Goal: Entertainment & Leisure: Consume media (video, audio)

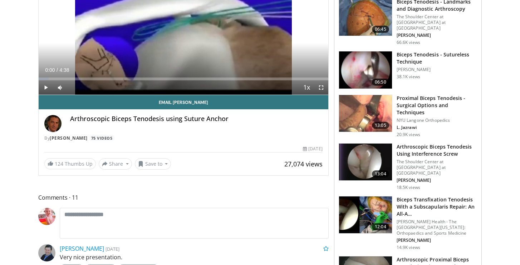
scroll to position [124, 0]
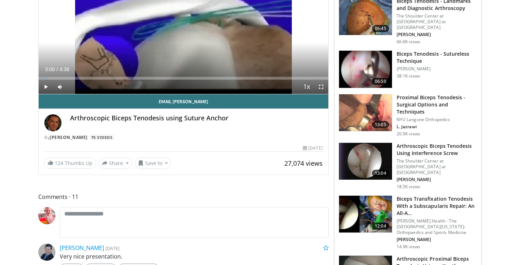
click at [423, 94] on h3 "Proximal Biceps Tenodesis - Surgical Options and Techniques" at bounding box center [437, 104] width 80 height 21
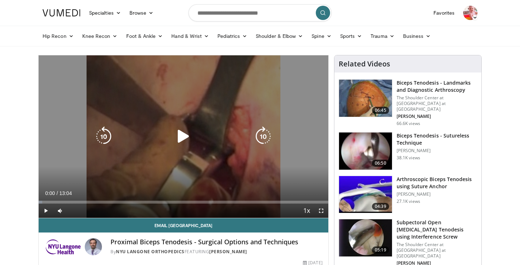
click at [186, 139] on icon "Video Player" at bounding box center [183, 137] width 20 height 20
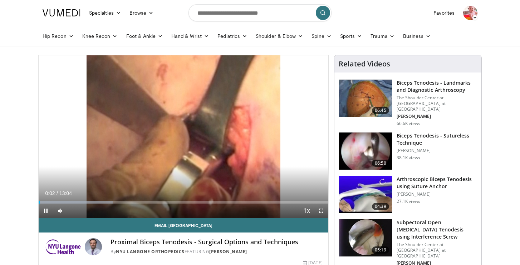
click at [48, 212] on span "Video Player" at bounding box center [46, 211] width 14 height 14
click at [45, 209] on span "Video Player" at bounding box center [46, 211] width 14 height 14
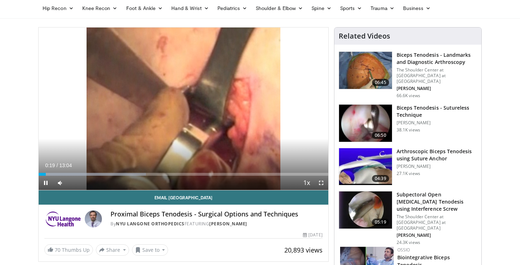
scroll to position [29, 0]
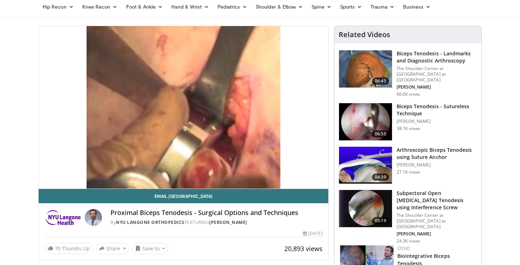
click at [80, 172] on div "10 seconds Tap to unmute" at bounding box center [184, 107] width 290 height 163
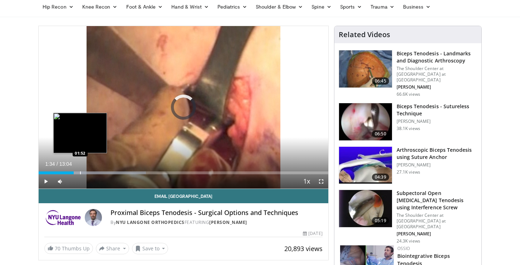
click at [80, 172] on div "Progress Bar" at bounding box center [80, 173] width 1 height 3
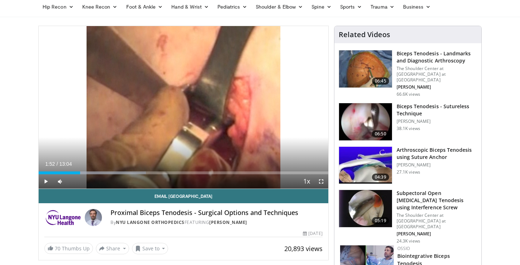
click at [45, 181] on span "Video Player" at bounding box center [46, 182] width 14 height 14
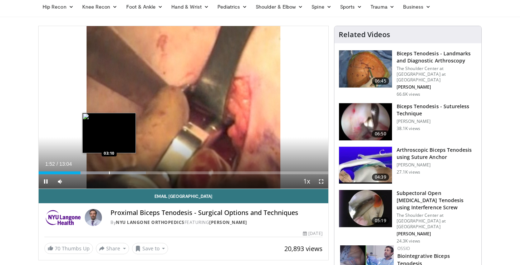
click at [109, 173] on div "Progress Bar" at bounding box center [109, 173] width 1 height 3
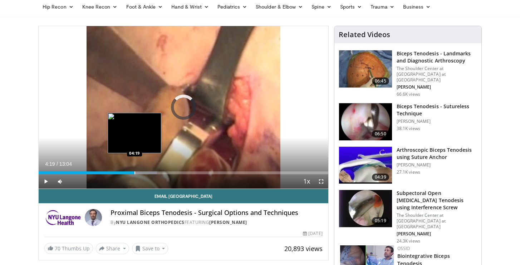
click at [134, 174] on div "Progress Bar" at bounding box center [134, 173] width 1 height 3
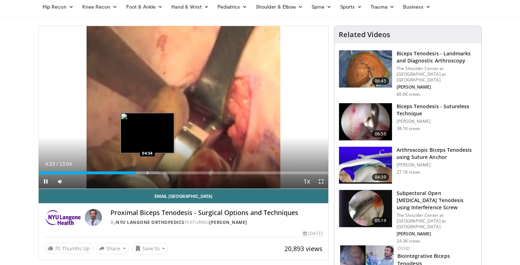
click at [147, 174] on div "Progress Bar" at bounding box center [147, 173] width 1 height 3
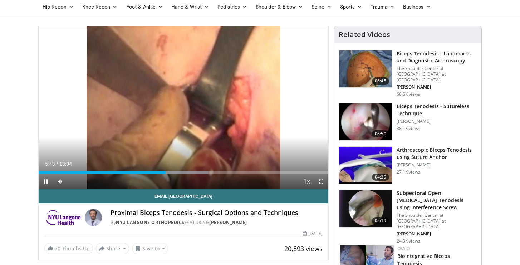
click at [47, 181] on span "Video Player" at bounding box center [46, 182] width 14 height 14
